Goal: Information Seeking & Learning: Learn about a topic

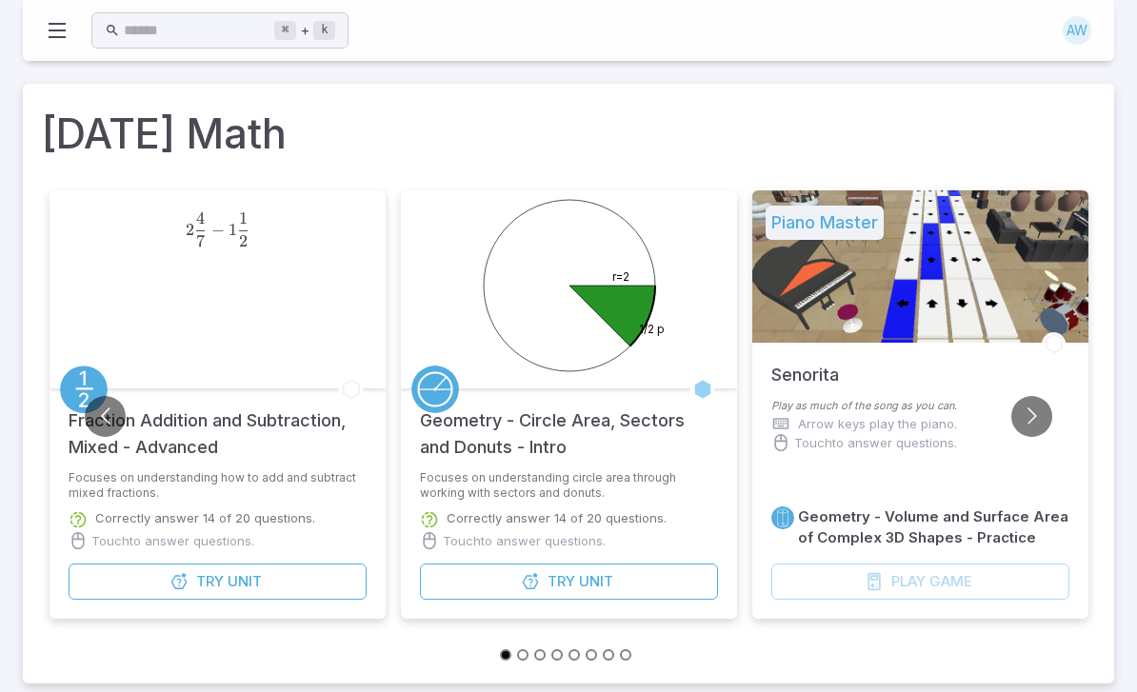
type input "*"
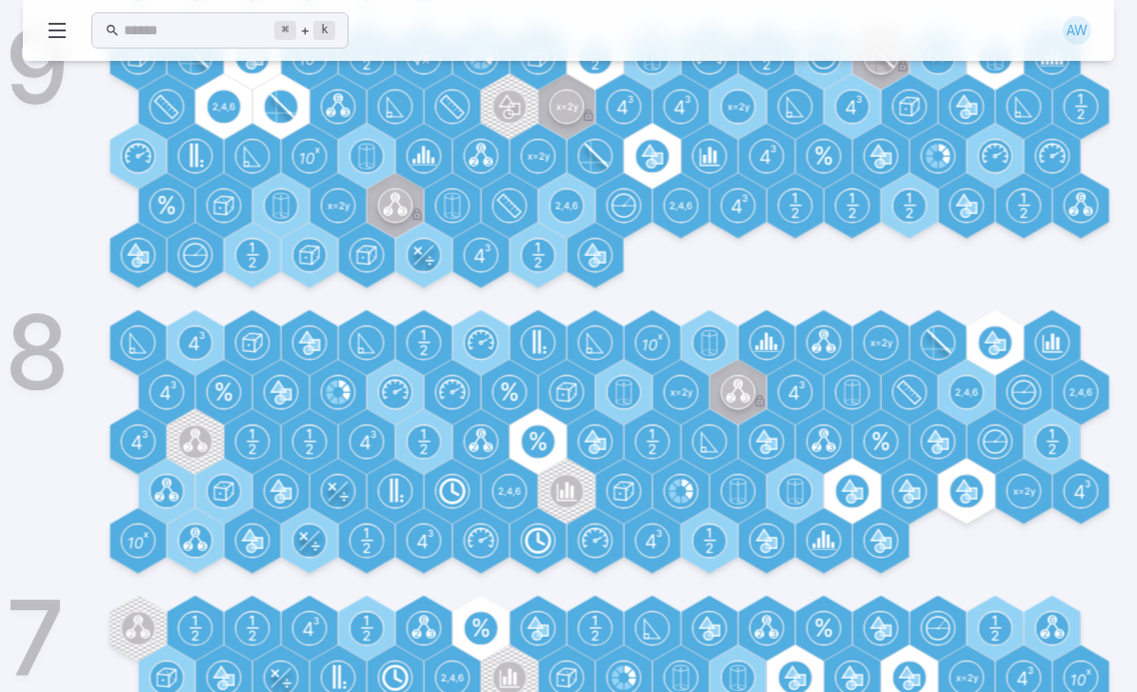
scroll to position [1056, 0]
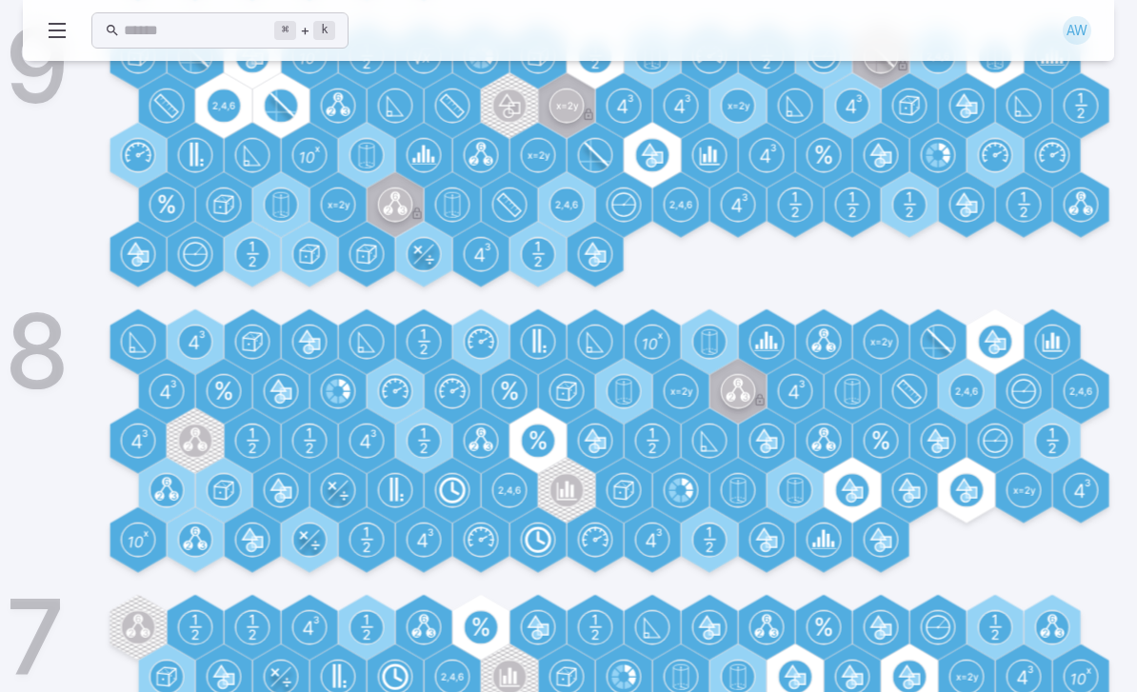
click at [565, 429] on div at bounding box center [538, 441] width 66 height 66
click at [554, 427] on icon at bounding box center [538, 441] width 32 height 32
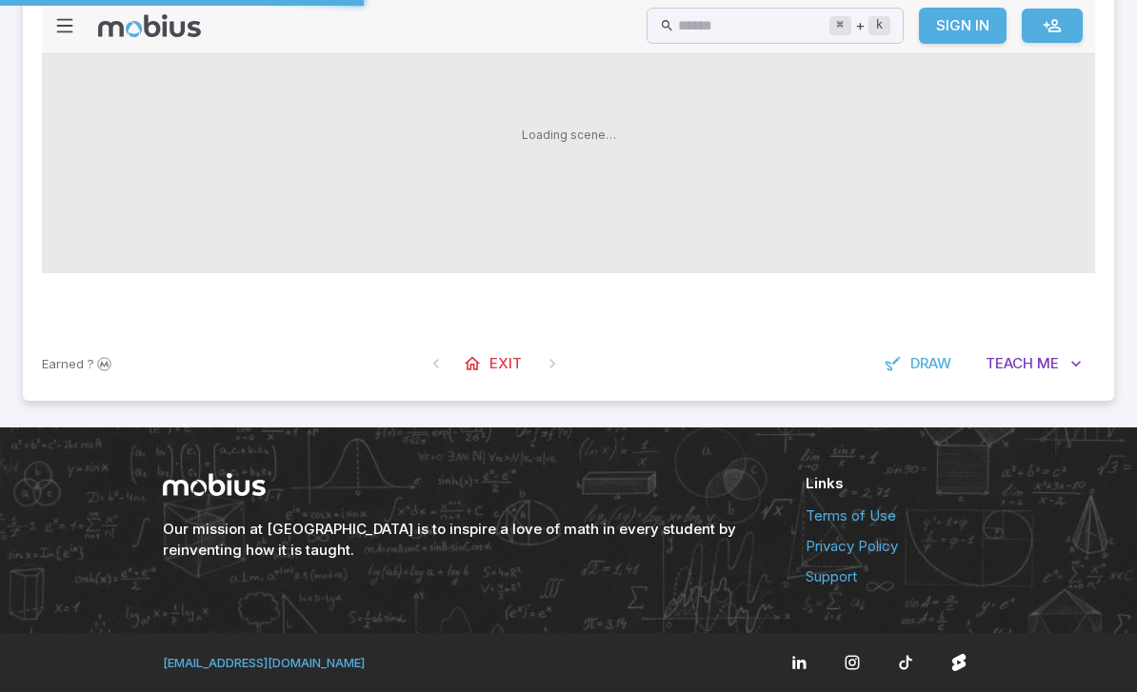
scroll to position [0, 0]
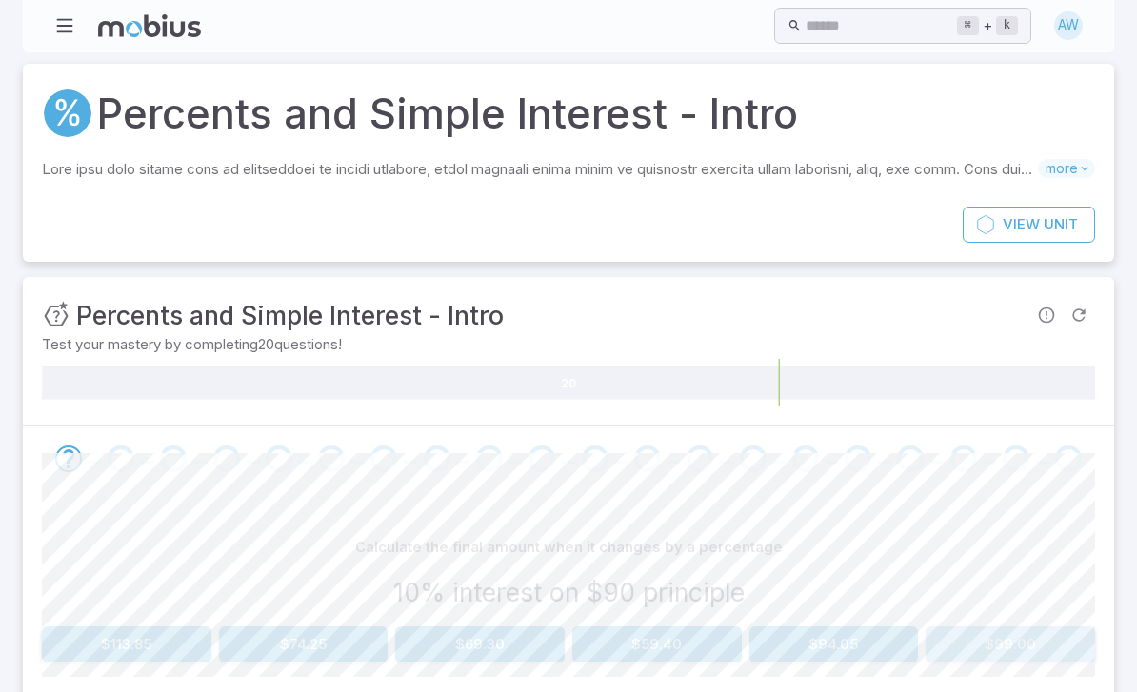
click at [1073, 633] on button "$99.00" at bounding box center [1009, 644] width 169 height 36
click at [282, 635] on button "$75.00" at bounding box center [303, 644] width 169 height 36
click at [291, 640] on button "$66.00" at bounding box center [303, 644] width 169 height 36
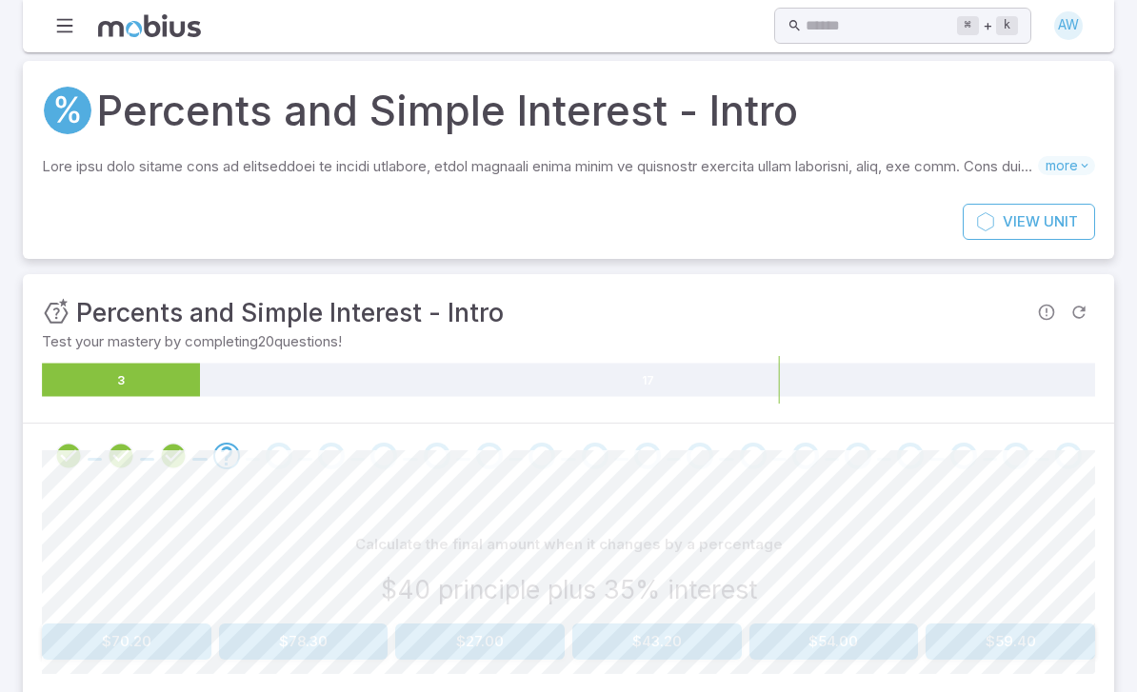
click at [843, 646] on button "$54.00" at bounding box center [833, 642] width 169 height 36
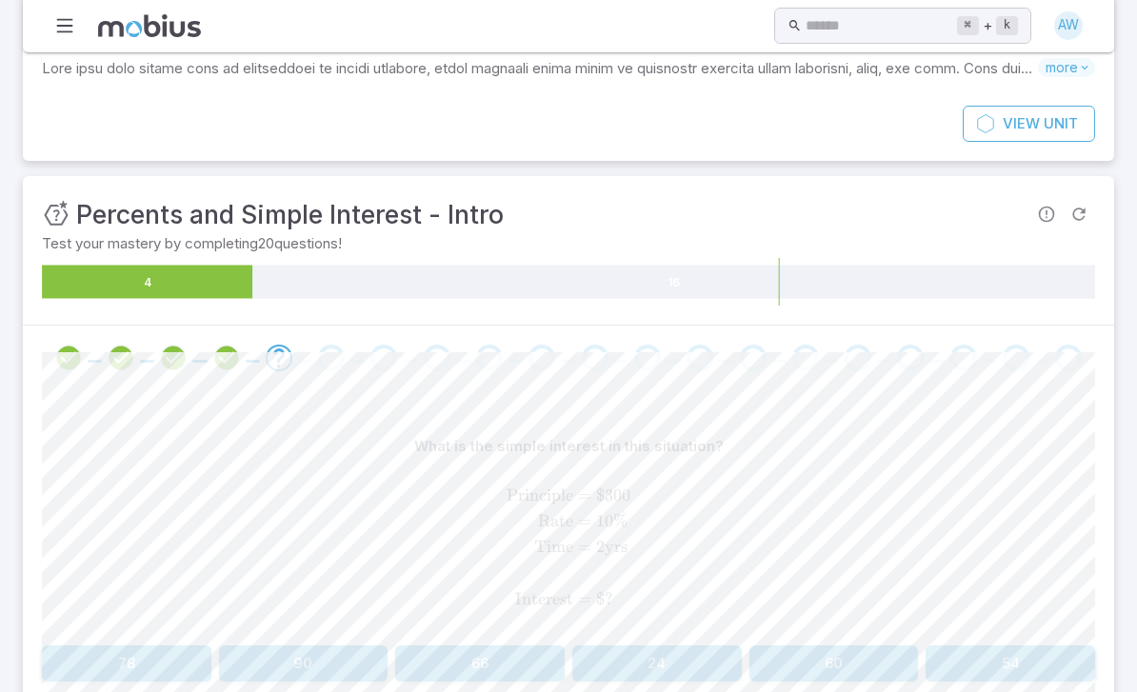
scroll to position [179, 0]
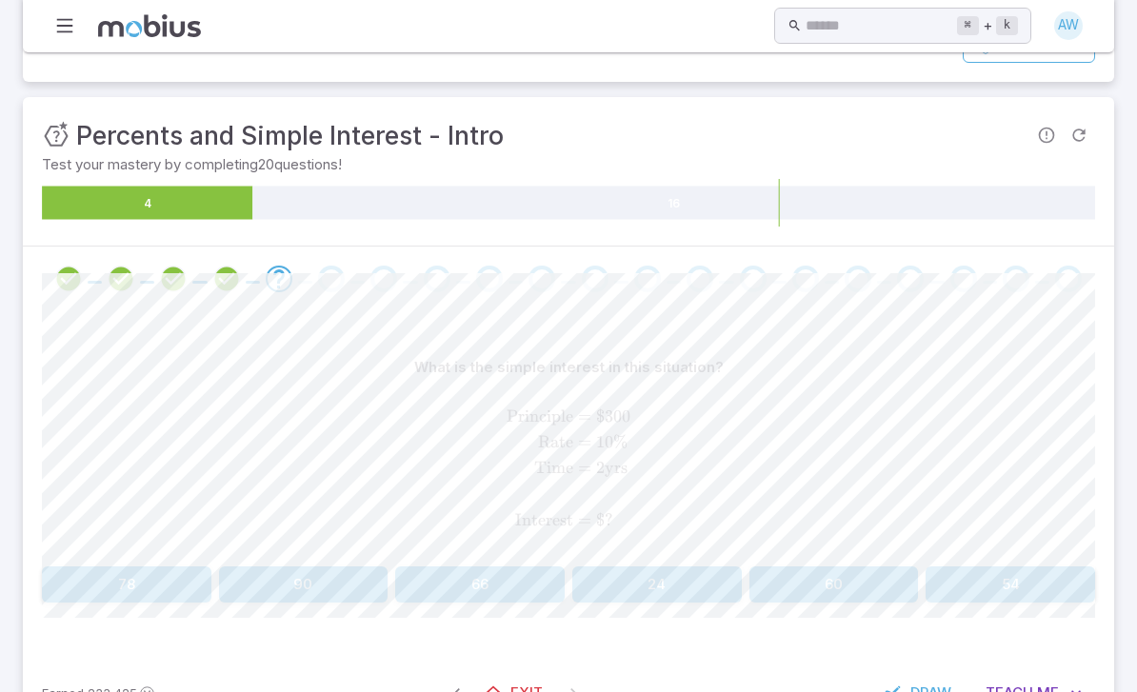
click at [865, 576] on button "60" at bounding box center [833, 585] width 169 height 36
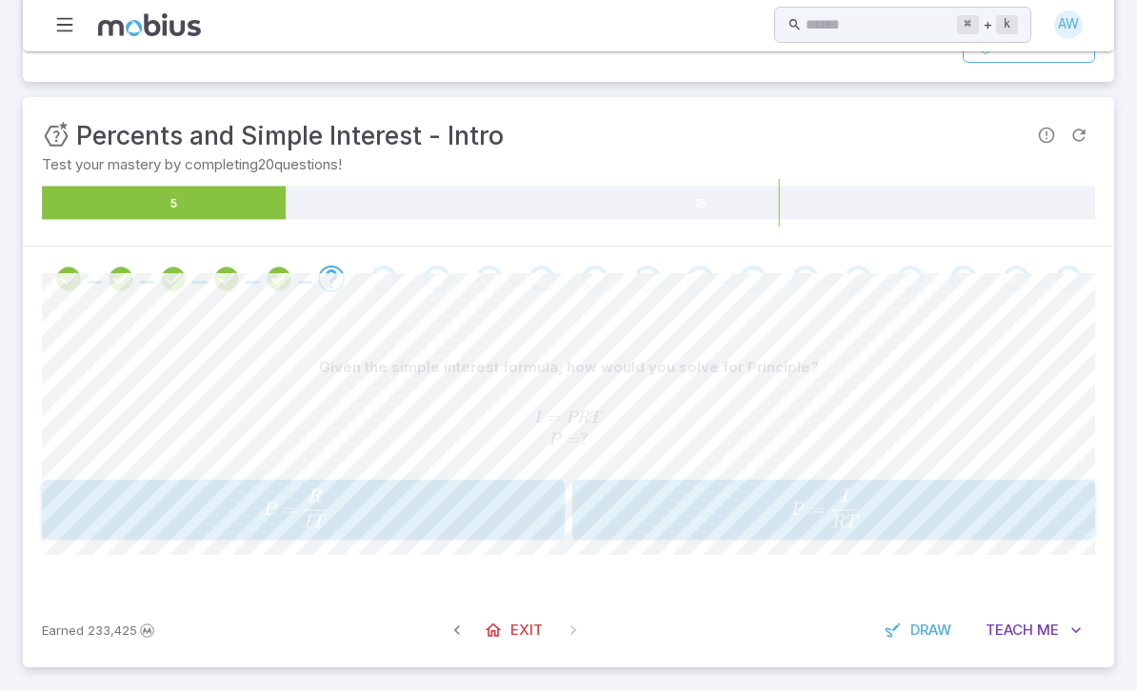
scroll to position [114, 0]
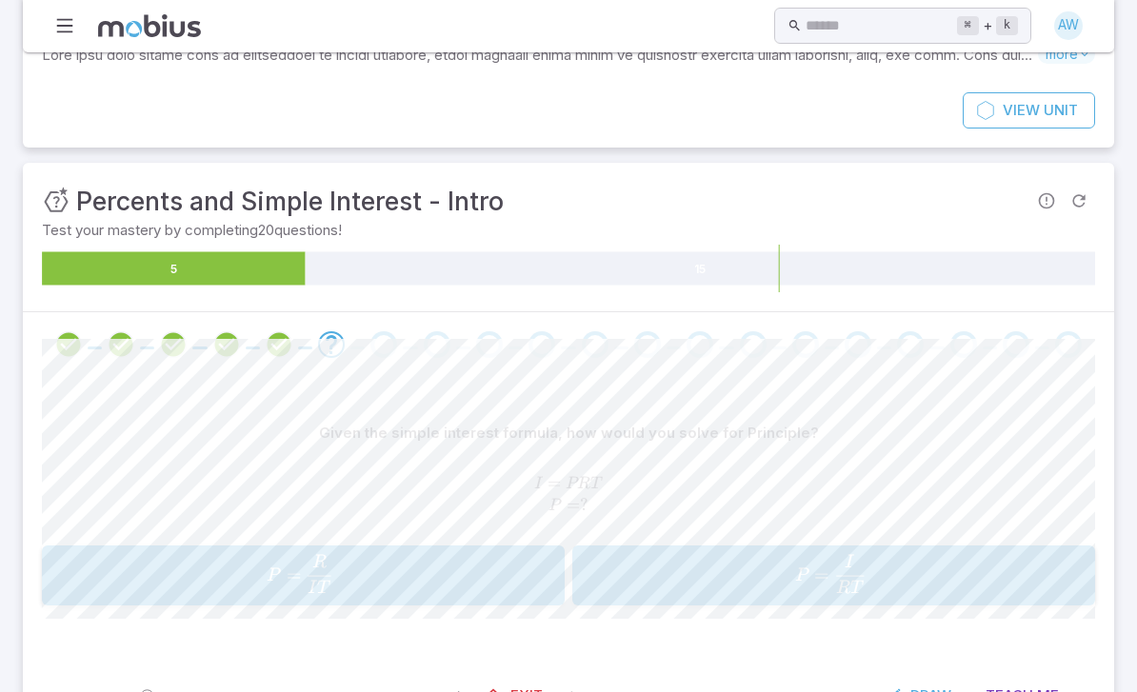
click at [894, 573] on span "P = RT I ​" at bounding box center [830, 574] width 459 height 38
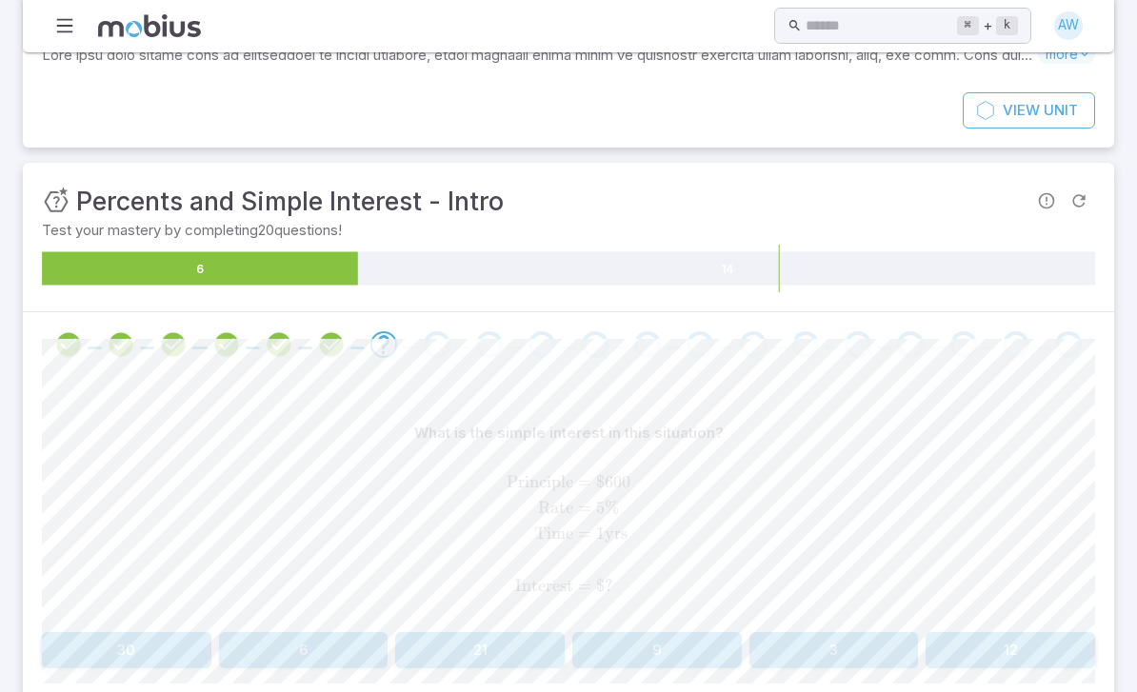
click at [157, 656] on button "30" at bounding box center [126, 650] width 169 height 36
click at [1046, 664] on button "800" at bounding box center [1009, 650] width 169 height 36
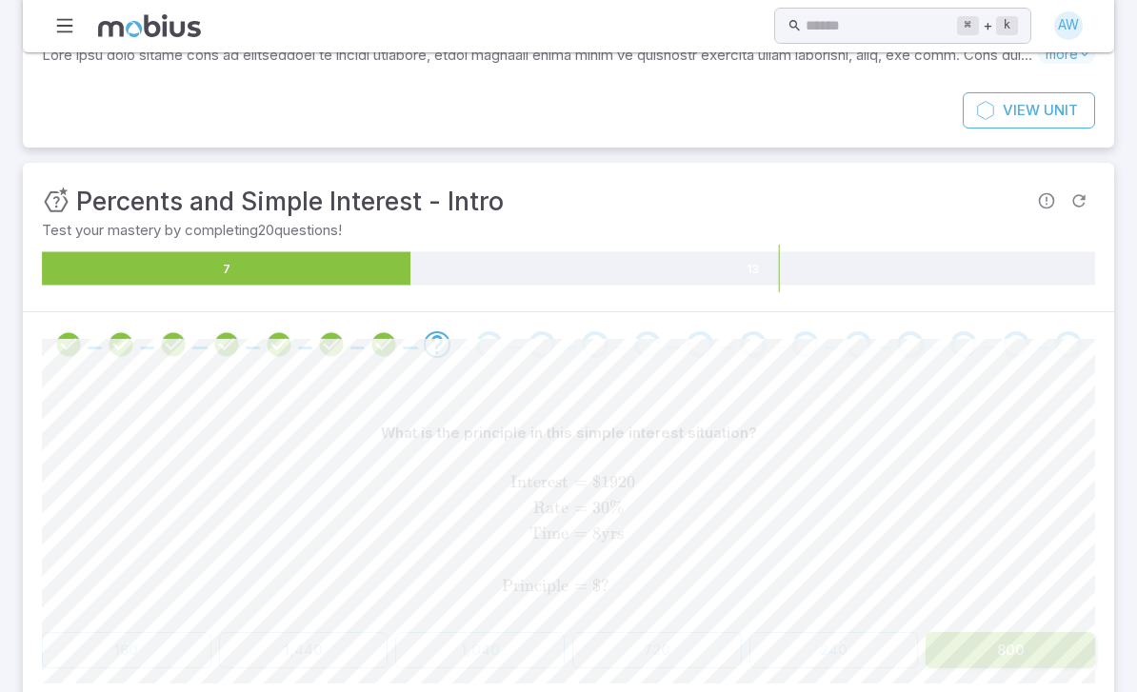
click at [1049, 665] on button "800" at bounding box center [1009, 650] width 169 height 36
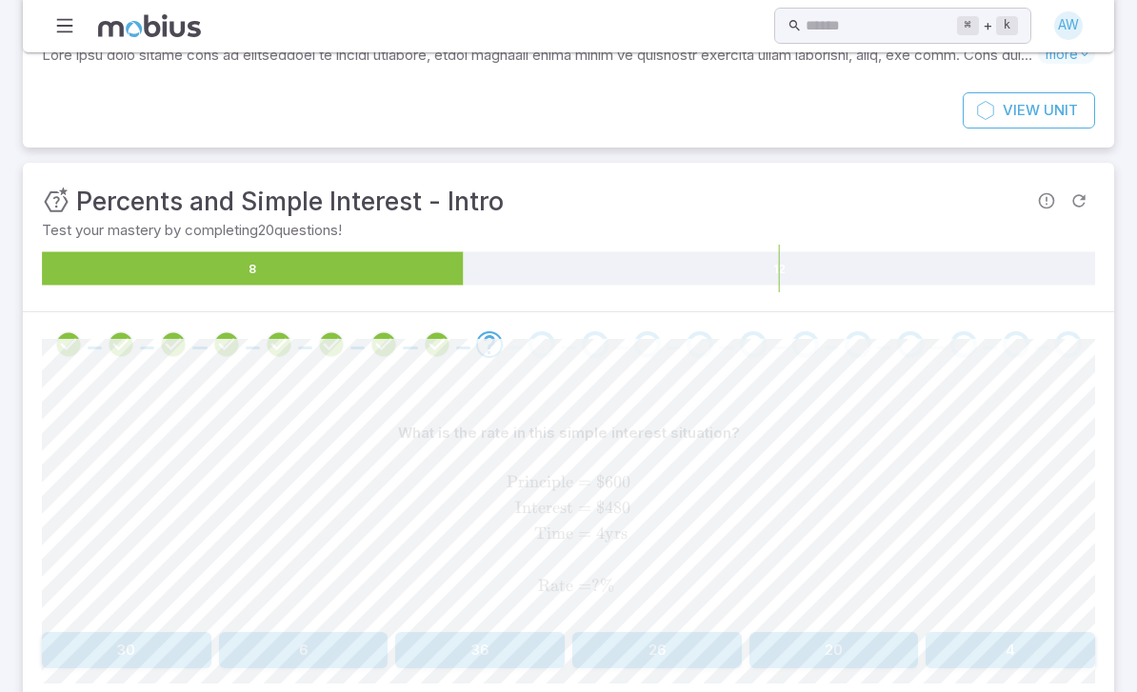
click at [867, 657] on button "20" at bounding box center [833, 650] width 169 height 36
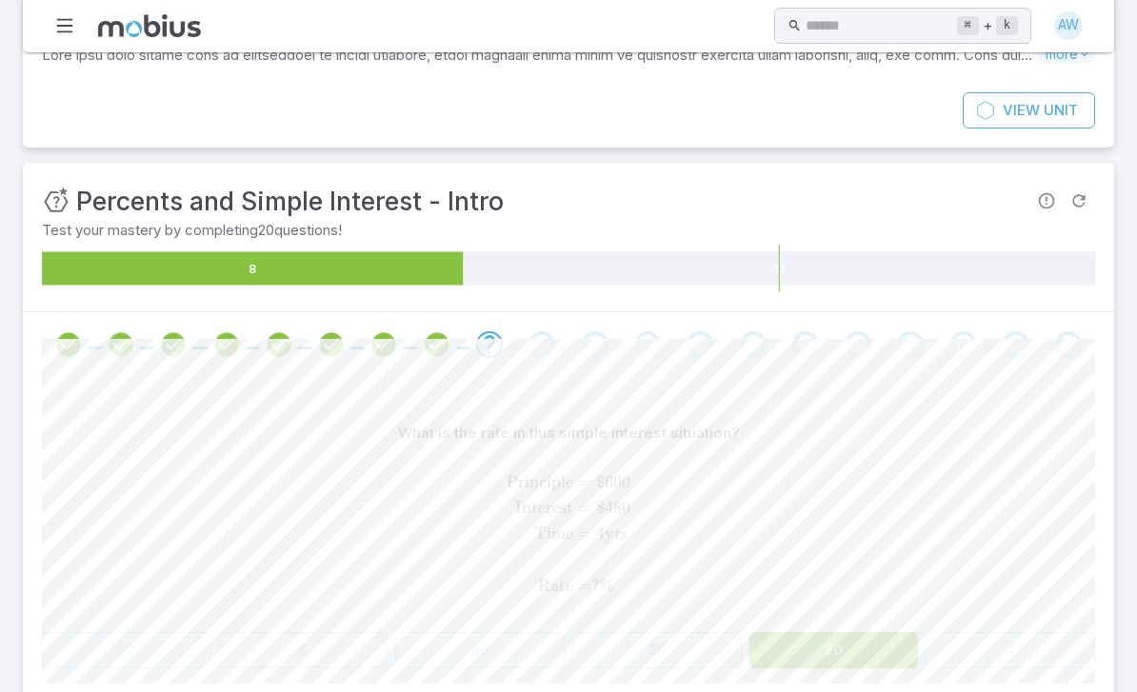
click at [867, 657] on button "20" at bounding box center [833, 650] width 169 height 36
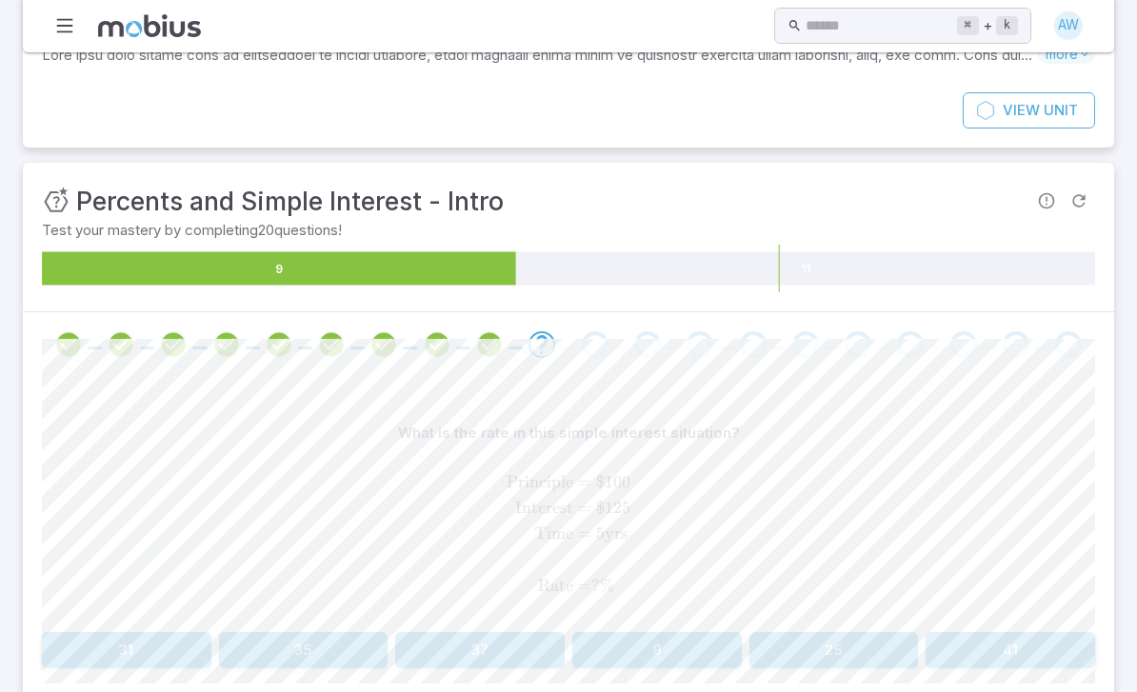
click at [806, 621] on div "What is the rate in this simple interest situation? Principle = $ 100 Interest …" at bounding box center [568, 519] width 1053 height 209
click at [863, 649] on button "25" at bounding box center [833, 650] width 169 height 36
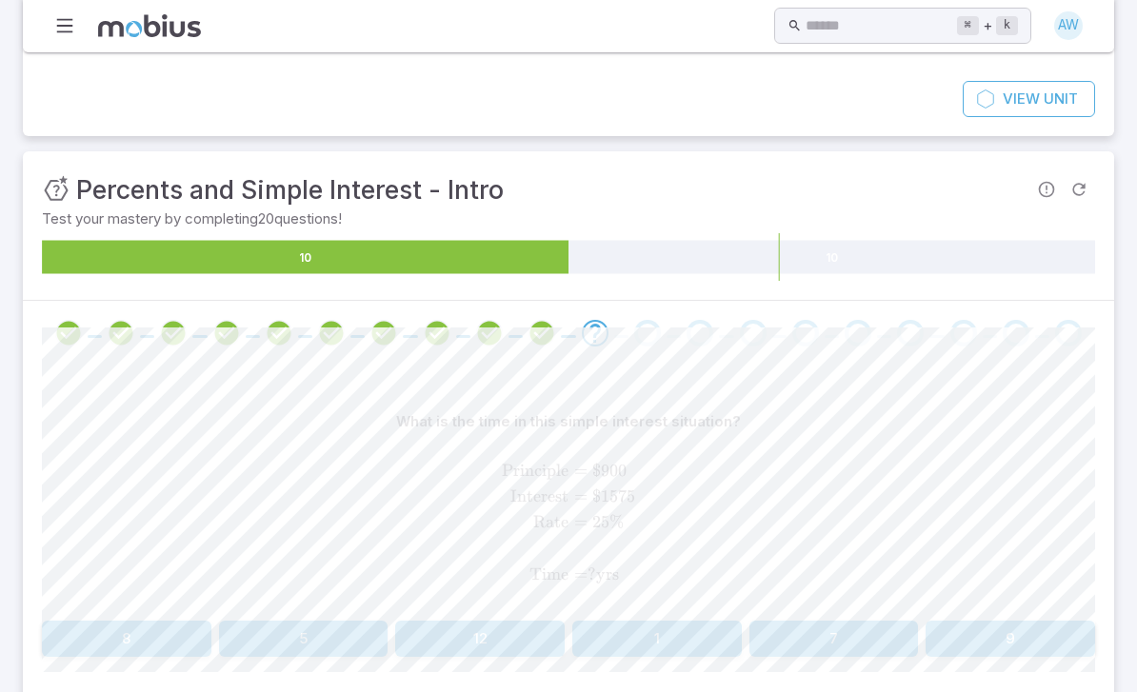
scroll to position [179, 0]
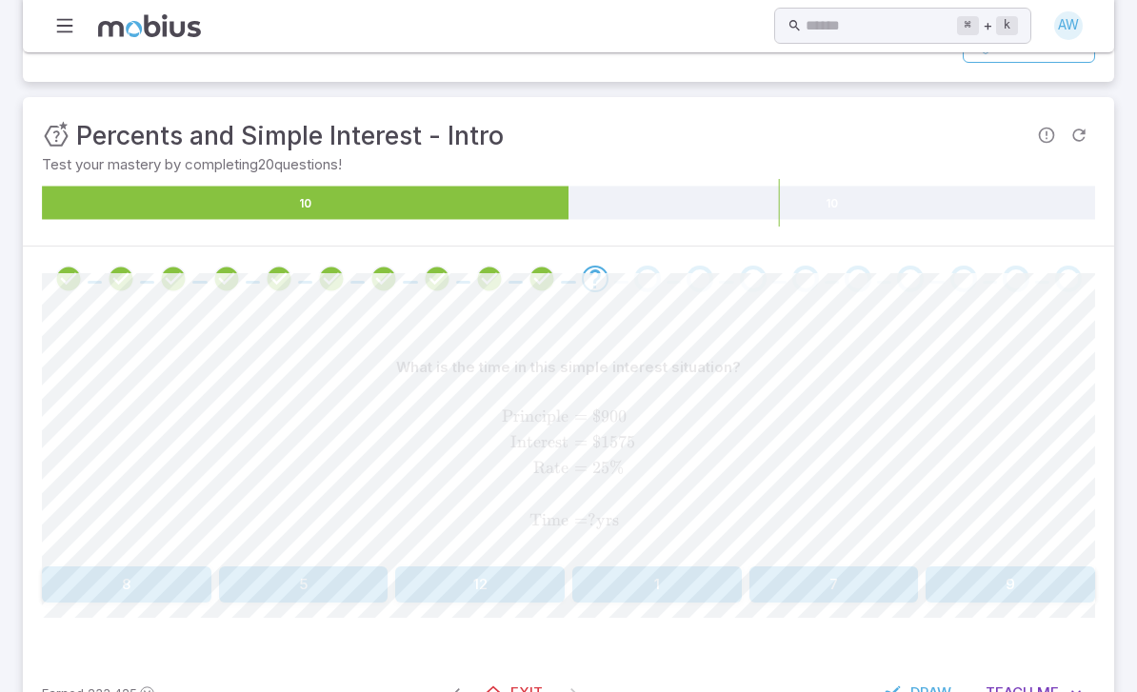
click at [880, 599] on button "7" at bounding box center [833, 585] width 169 height 36
click at [324, 569] on button "400" at bounding box center [303, 585] width 169 height 36
click at [1008, 577] on button "3" at bounding box center [1009, 585] width 169 height 36
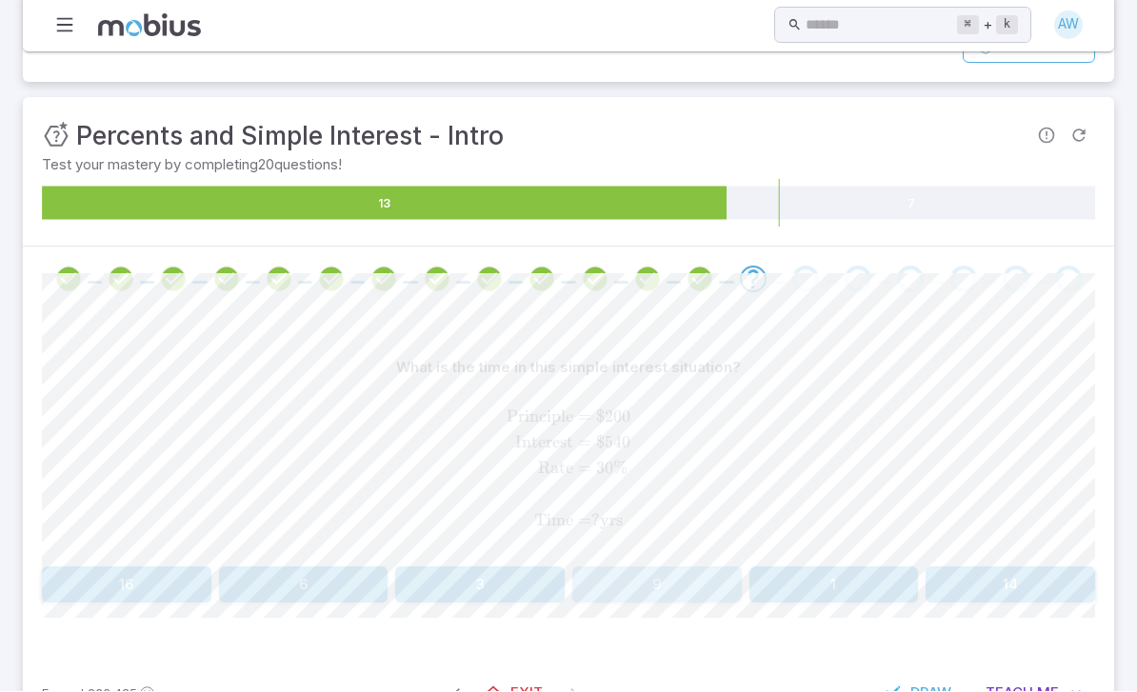
click at [650, 577] on button "9" at bounding box center [656, 585] width 169 height 36
click at [660, 571] on button "1" at bounding box center [656, 585] width 169 height 36
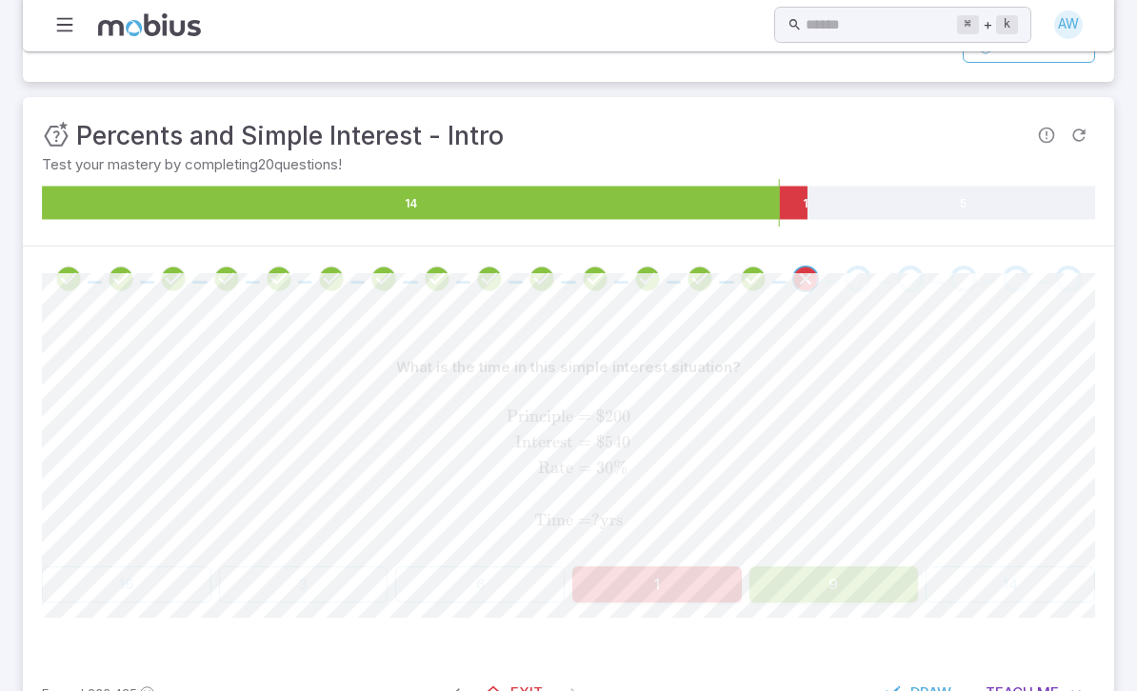
click at [527, 587] on div "16 3 6 1 9 14" at bounding box center [568, 585] width 1053 height 36
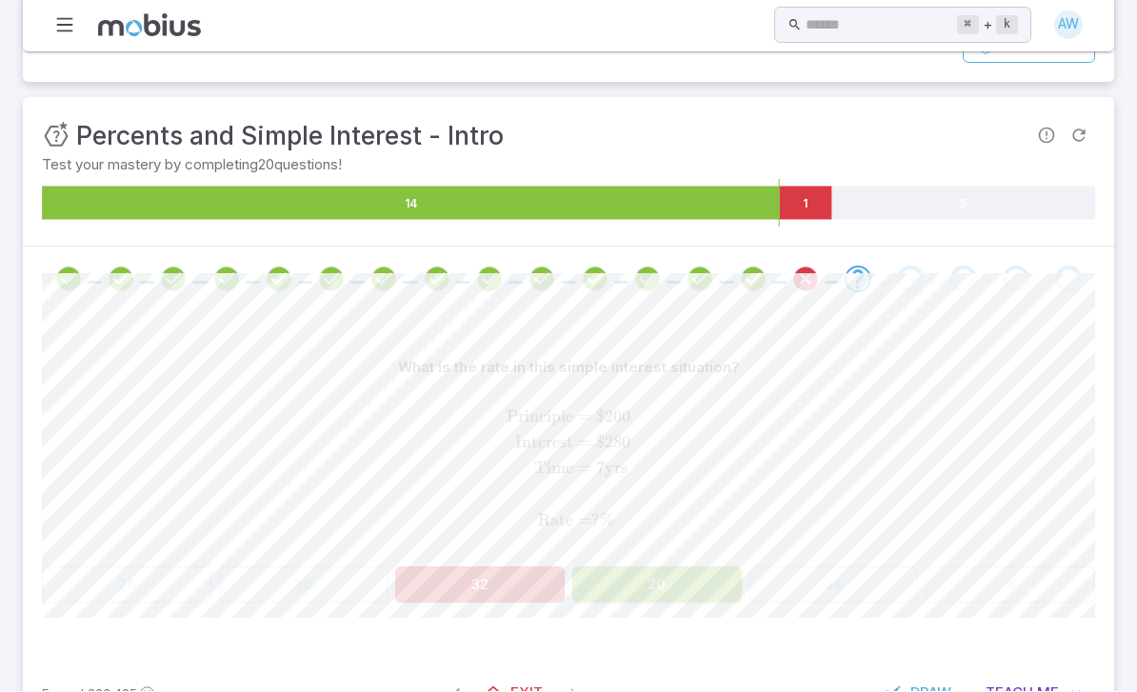
click at [525, 588] on button "32" at bounding box center [479, 585] width 169 height 36
click at [535, 590] on button "32" at bounding box center [479, 585] width 169 height 36
click at [534, 590] on button "32" at bounding box center [479, 585] width 169 height 36
click at [559, 586] on button "32" at bounding box center [479, 585] width 169 height 36
click at [558, 586] on button "32" at bounding box center [479, 585] width 169 height 36
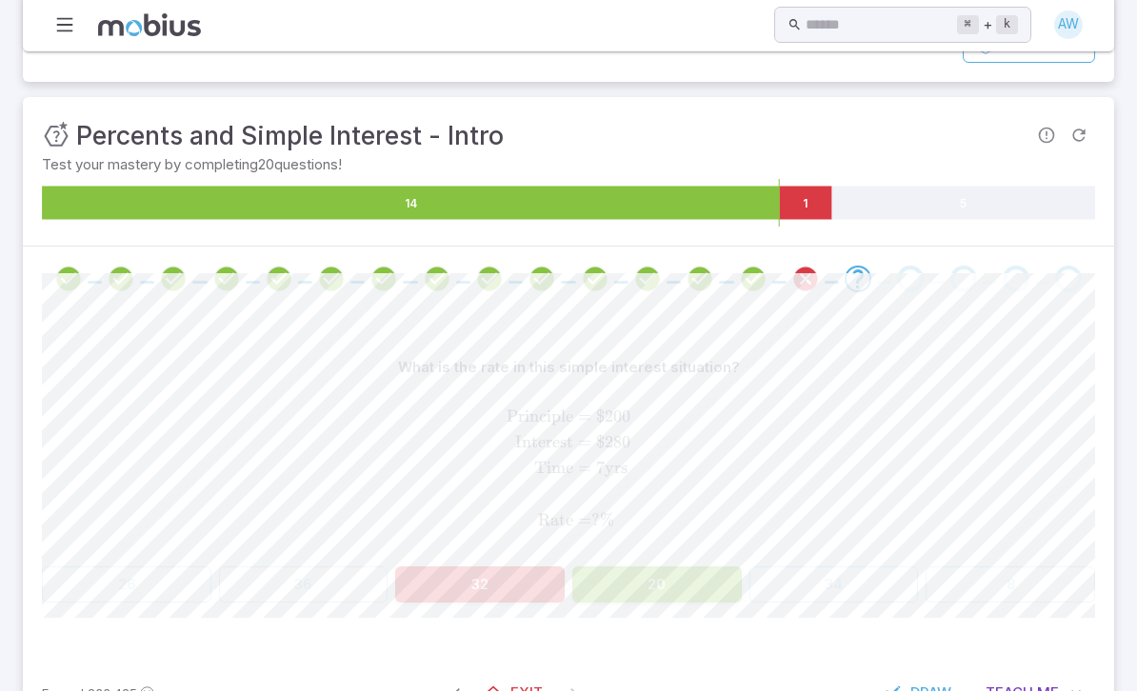
click at [546, 584] on button "32" at bounding box center [479, 585] width 169 height 36
click at [545, 584] on button "32" at bounding box center [479, 585] width 169 height 36
click at [538, 600] on button "570" at bounding box center [479, 585] width 169 height 36
click at [537, 584] on button "570" at bounding box center [479, 585] width 169 height 36
click at [536, 583] on button "570" at bounding box center [479, 585] width 169 height 36
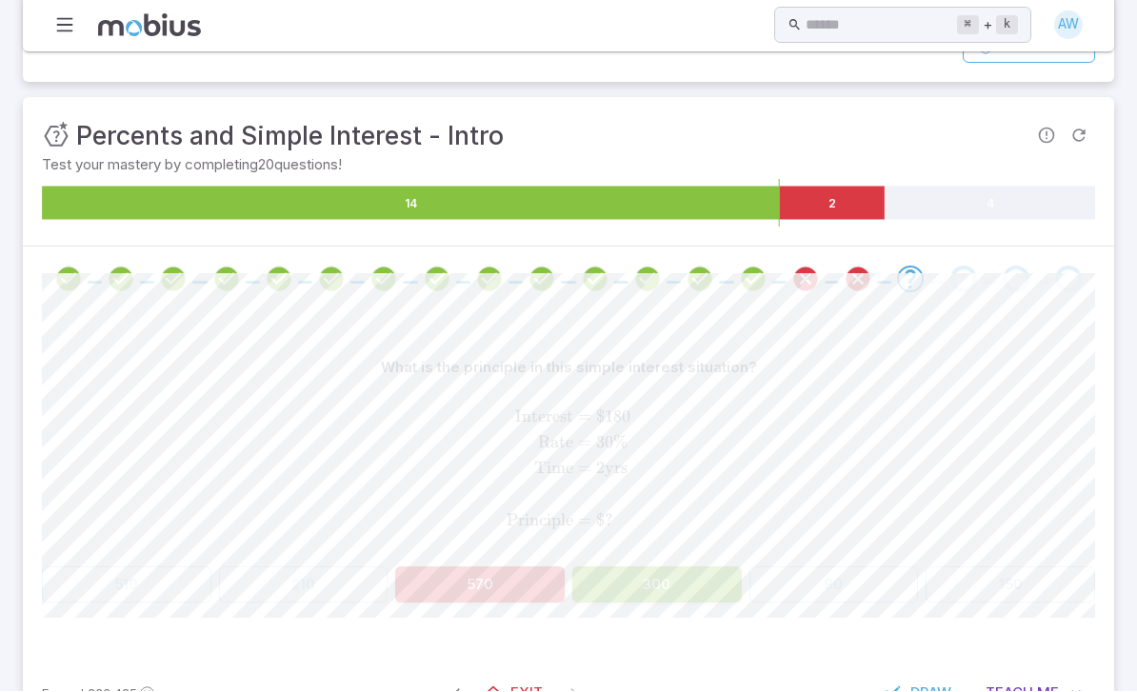
click at [537, 583] on button "570" at bounding box center [479, 585] width 169 height 36
click at [536, 582] on button "570" at bounding box center [479, 585] width 169 height 36
click at [583, 589] on button "300" at bounding box center [656, 585] width 169 height 36
click at [582, 588] on button "300" at bounding box center [656, 585] width 169 height 36
click at [593, 571] on button "300" at bounding box center [656, 585] width 169 height 36
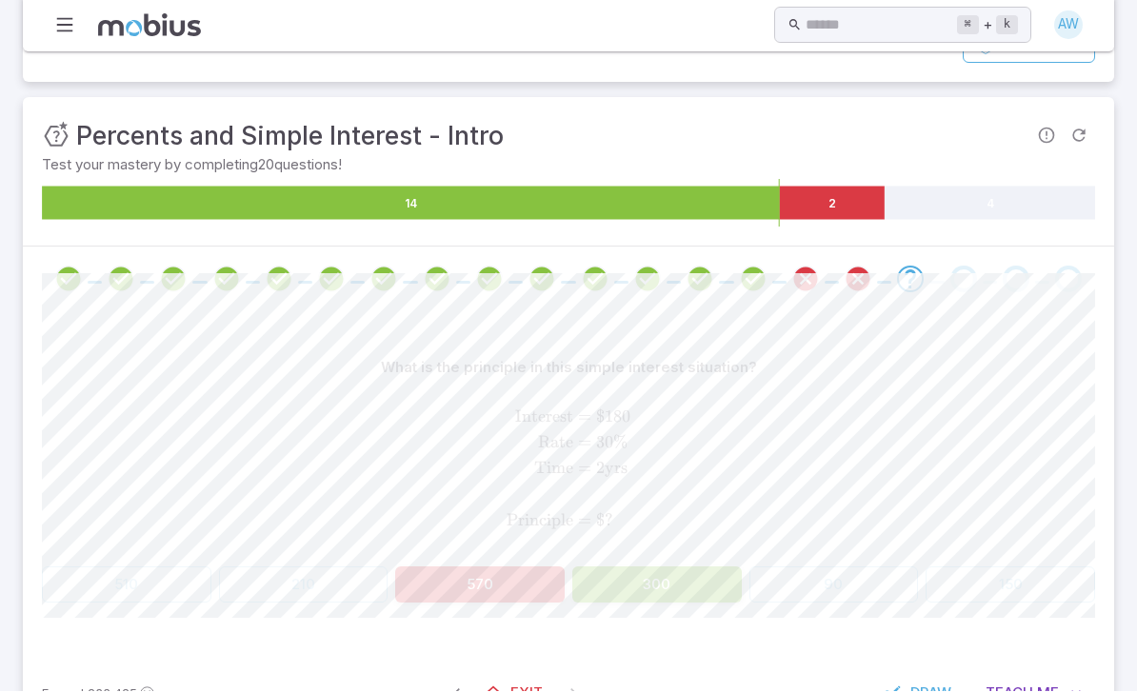
click at [592, 570] on button "300" at bounding box center [656, 585] width 169 height 36
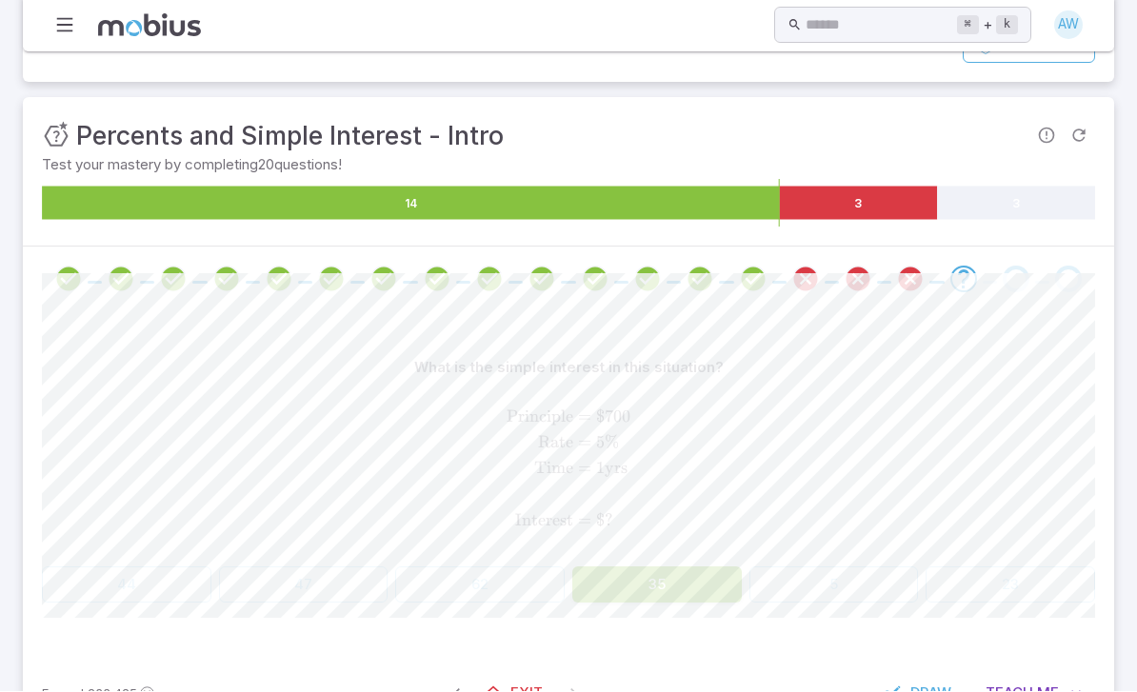
click at [614, 580] on button "35" at bounding box center [656, 585] width 169 height 36
click at [638, 576] on button "35" at bounding box center [656, 585] width 169 height 36
click at [637, 576] on button "35" at bounding box center [656, 585] width 169 height 36
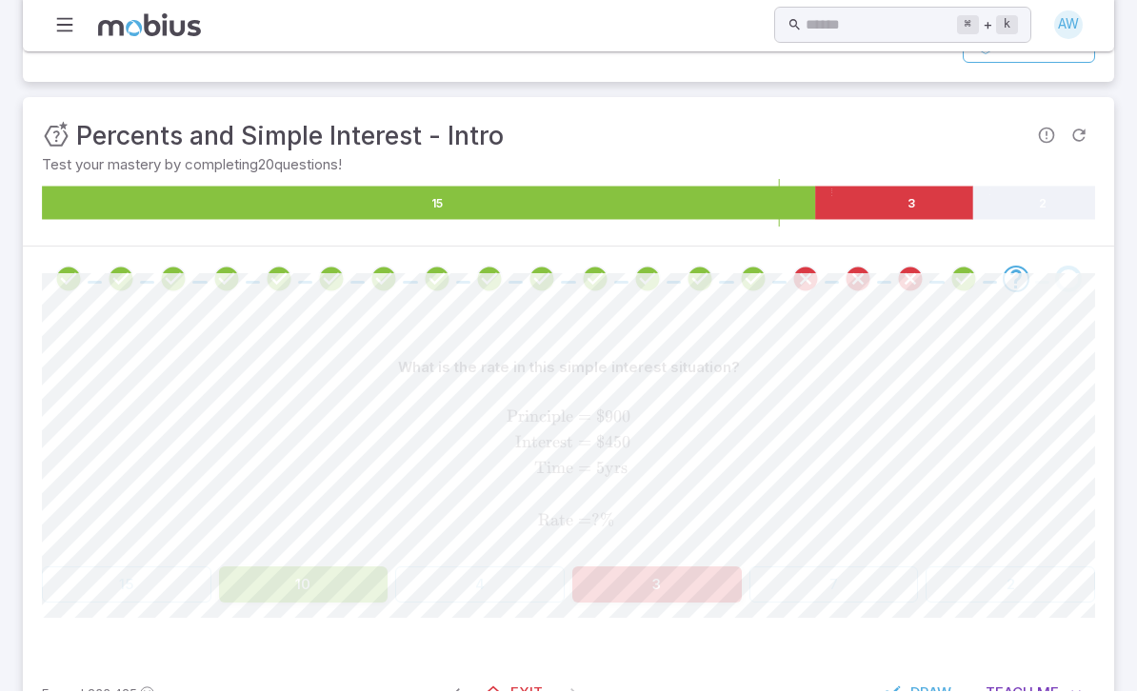
click at [635, 567] on button "3" at bounding box center [656, 585] width 169 height 36
click at [643, 584] on button "3" at bounding box center [656, 585] width 169 height 36
click at [644, 580] on button "3" at bounding box center [656, 585] width 169 height 36
click at [644, 579] on button "3" at bounding box center [656, 585] width 169 height 36
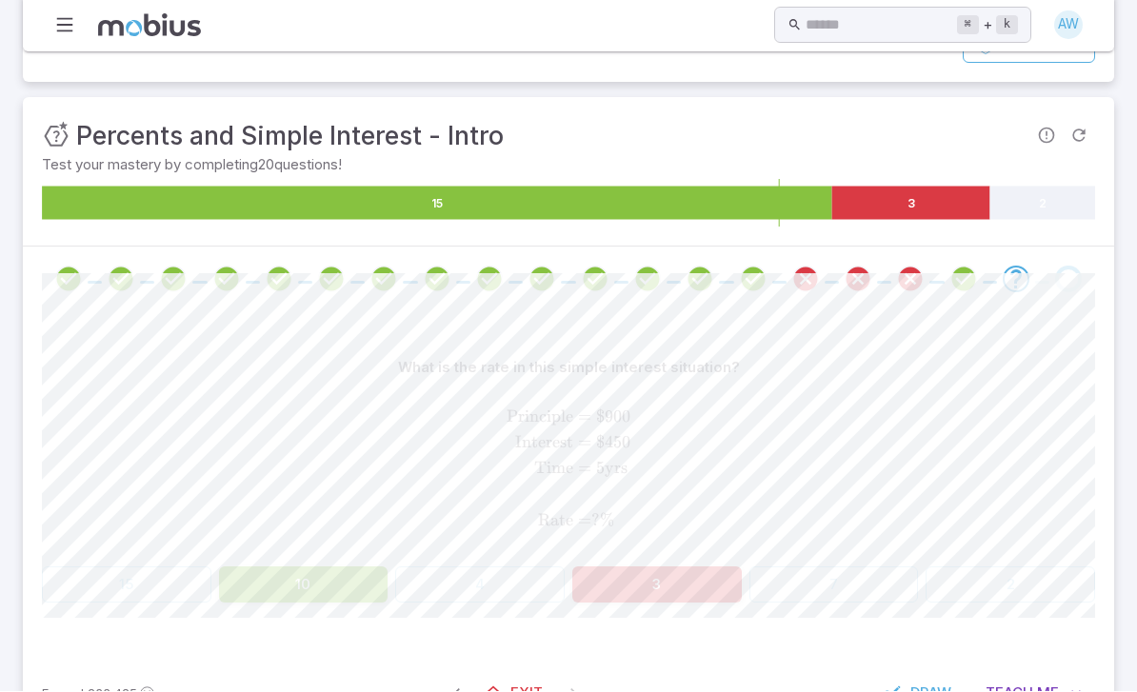
click at [640, 570] on button "3" at bounding box center [656, 585] width 169 height 36
click at [639, 569] on button "3" at bounding box center [656, 585] width 169 height 36
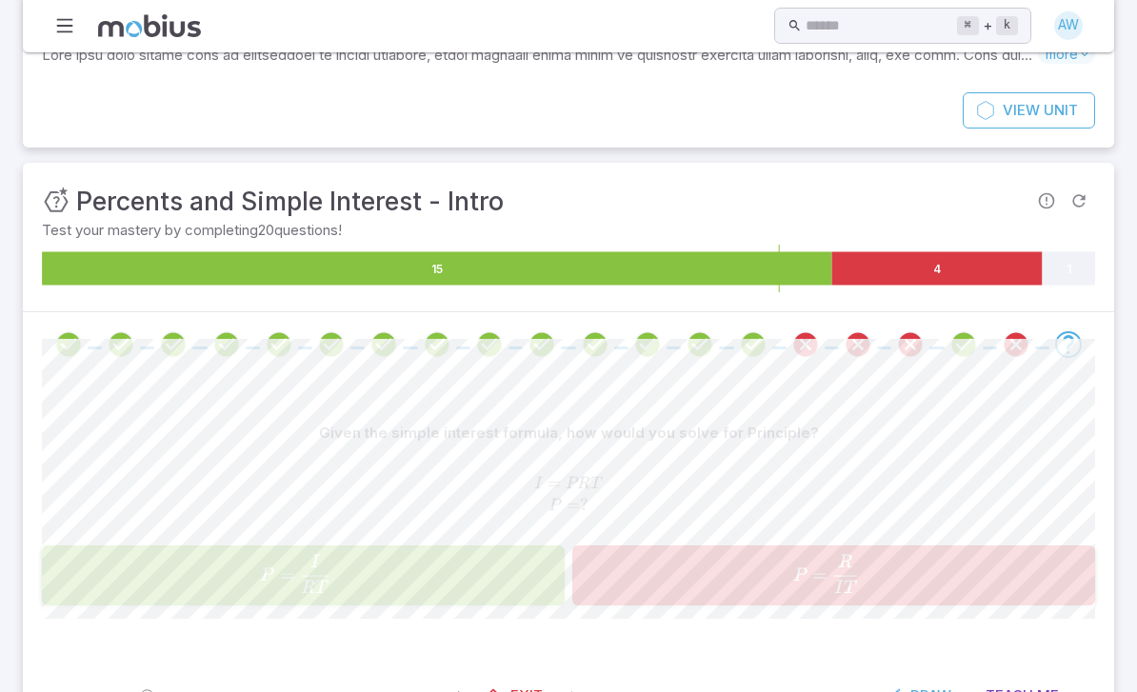
click at [665, 590] on span "P = I T R ​" at bounding box center [825, 574] width 465 height 38
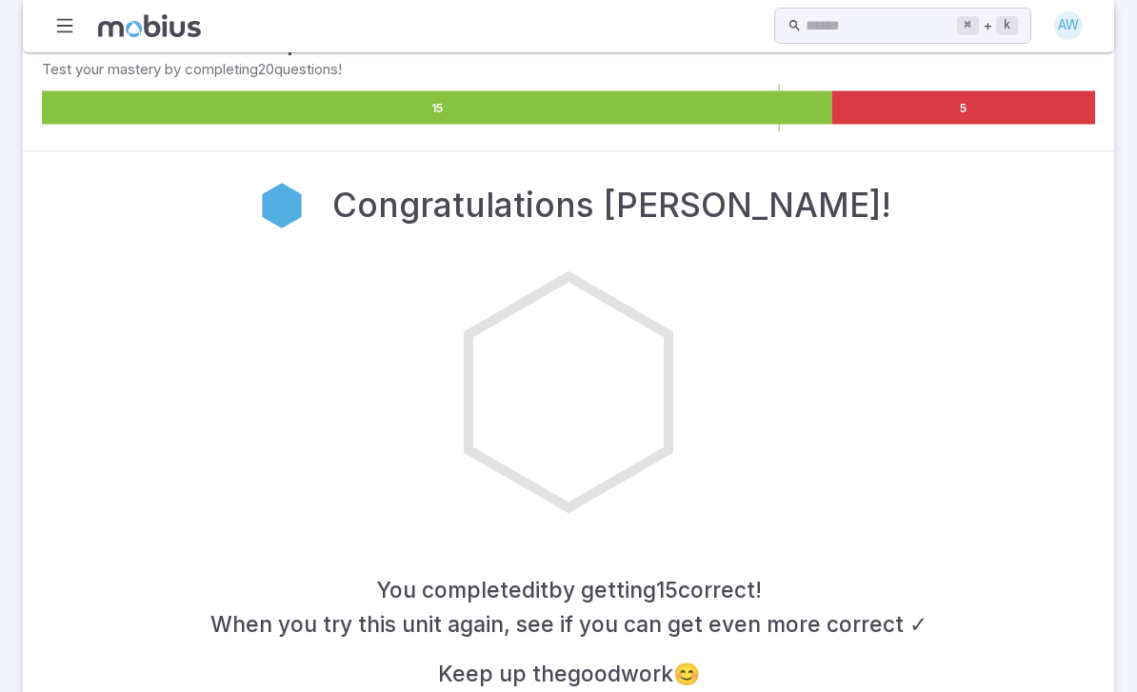
scroll to position [280, 0]
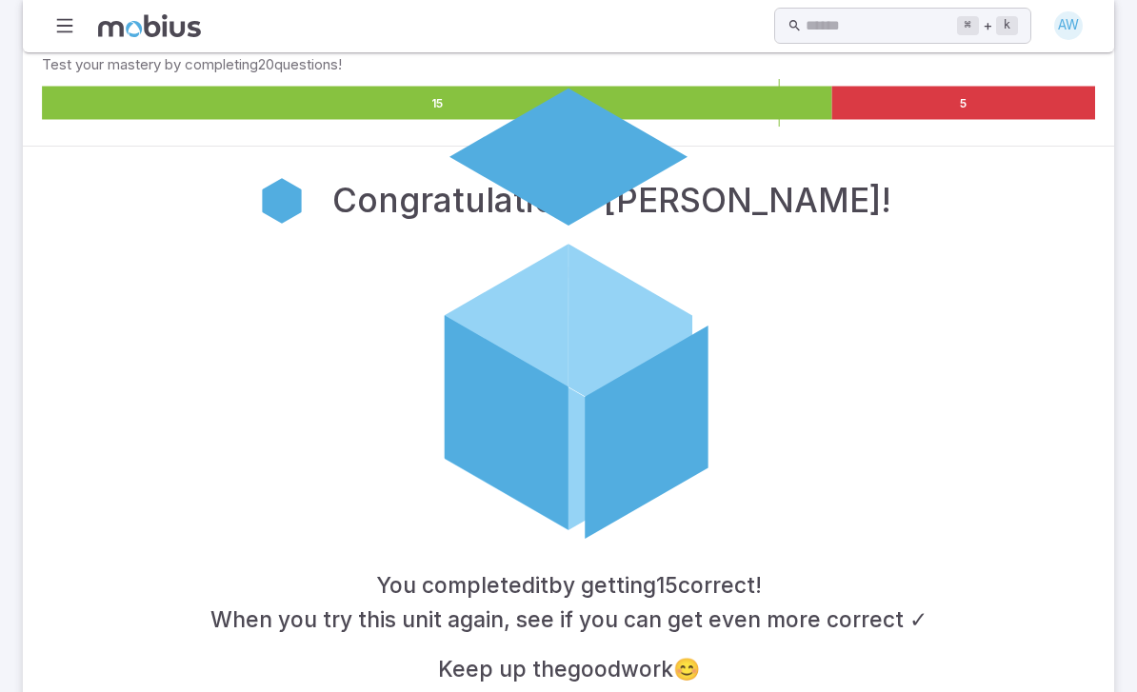
click at [664, 691] on div "Congratulations [PERSON_NAME]! You completed it by getting 15 correct ! When yo…" at bounding box center [568, 426] width 1091 height 559
